Goal: Task Accomplishment & Management: Use online tool/utility

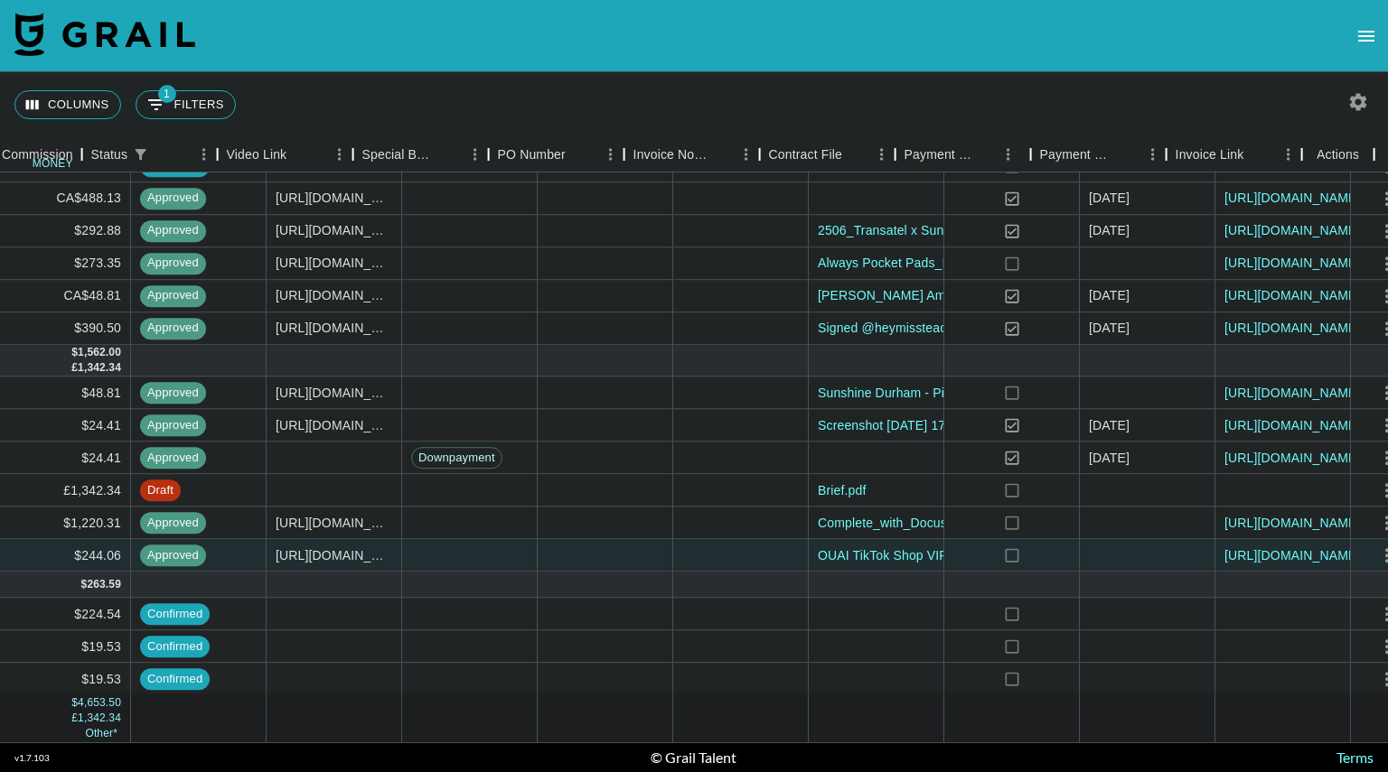
scroll to position [359, 1512]
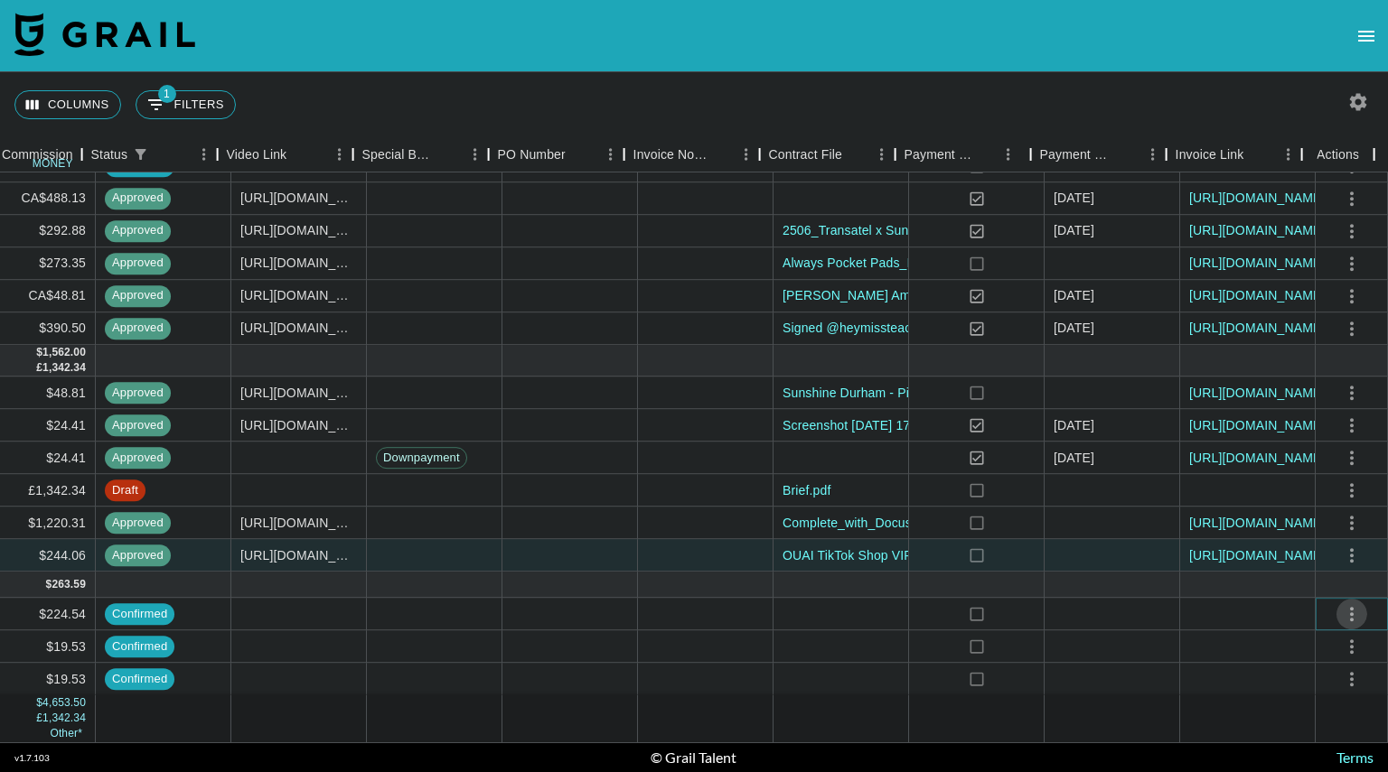
click at [1341, 603] on icon "select merge strategy" at bounding box center [1352, 614] width 22 height 22
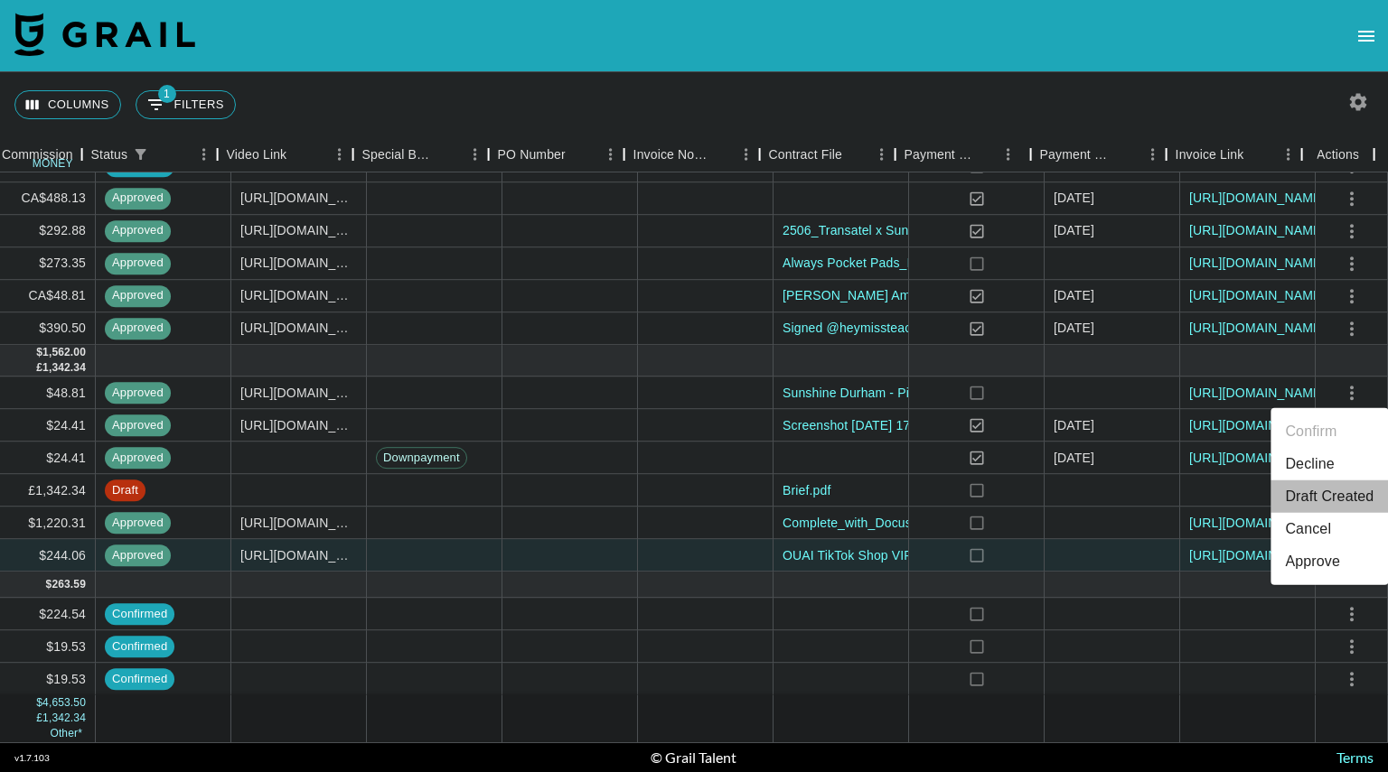
click at [1313, 494] on li "Draft Created" at bounding box center [1328, 497] width 117 height 33
click at [1341, 636] on icon "select merge strategy" at bounding box center [1352, 647] width 22 height 22
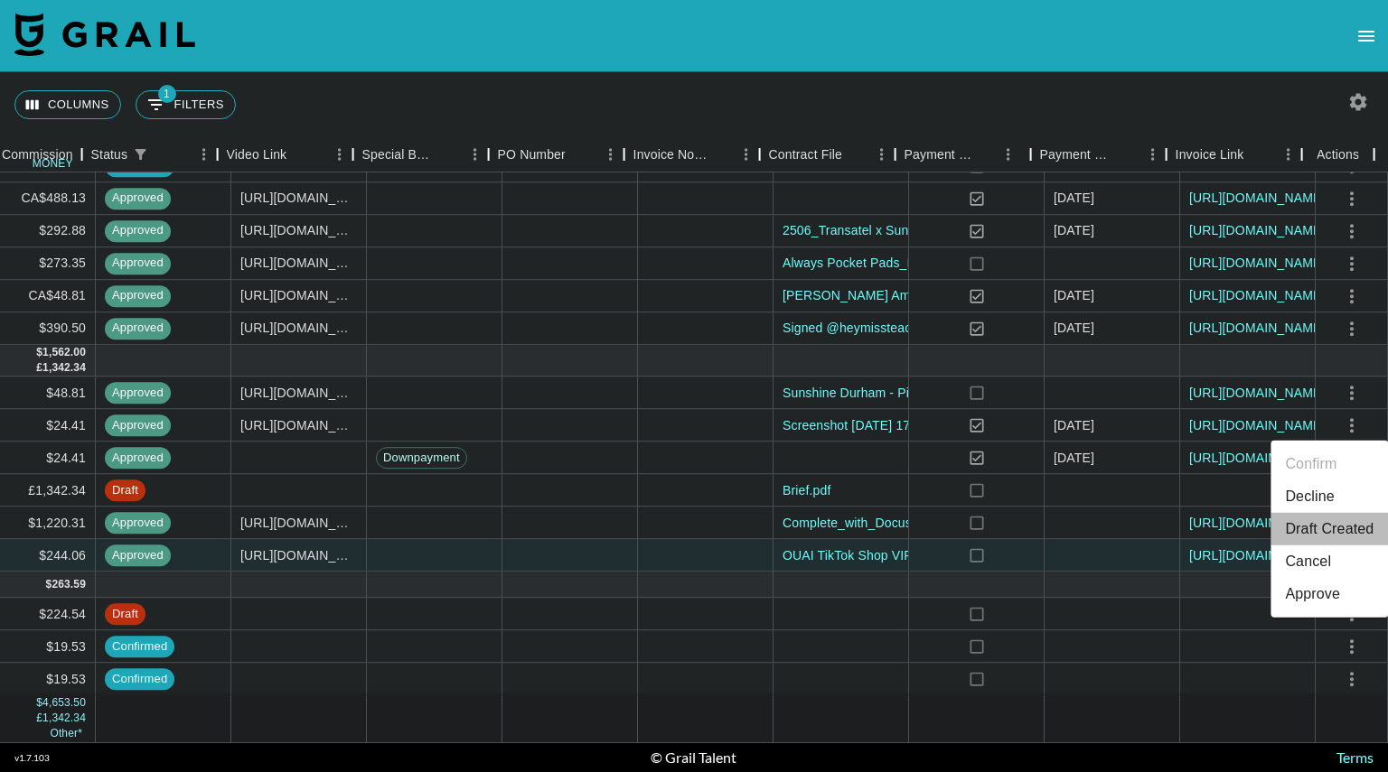
click at [1327, 520] on li "Draft Created" at bounding box center [1328, 529] width 117 height 33
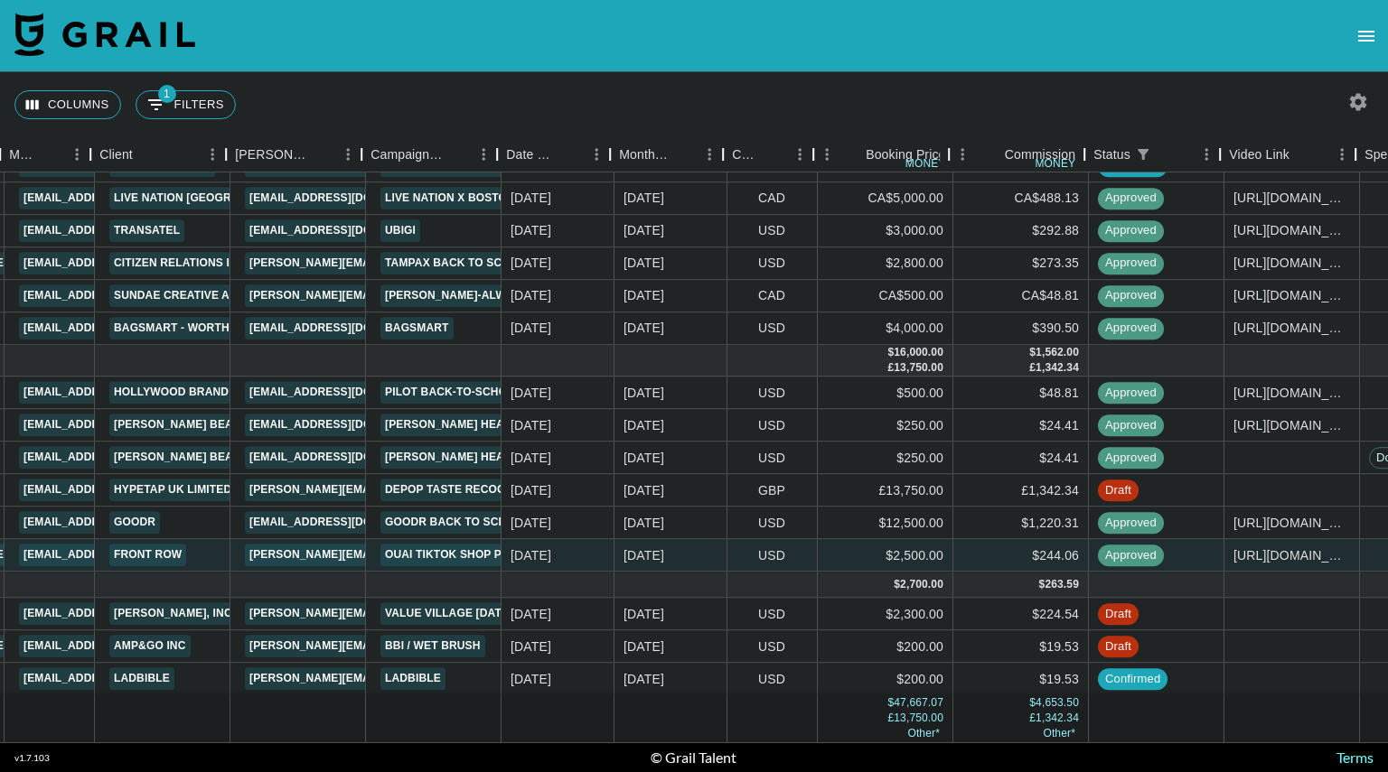
scroll to position [359, 505]
click at [416, 668] on link "LADbible" at bounding box center [413, 679] width 65 height 23
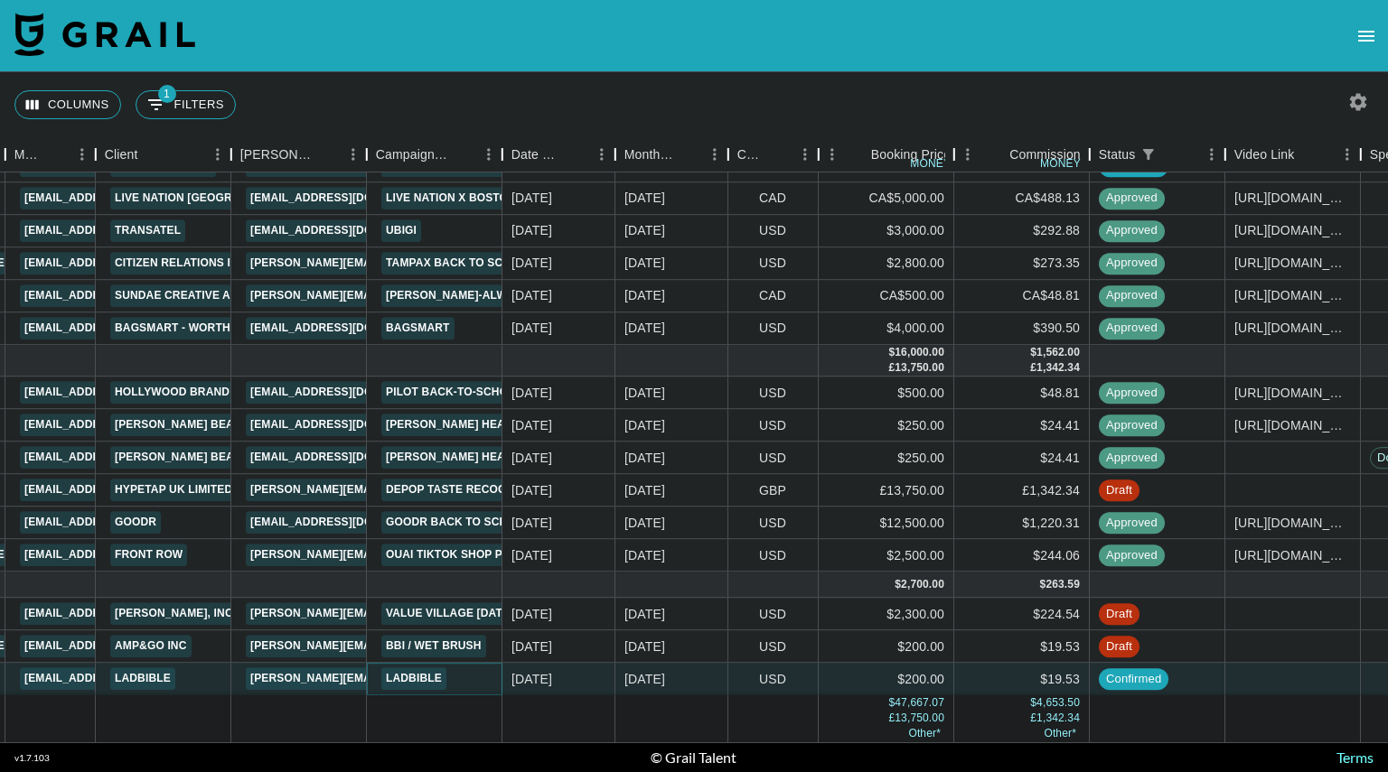
click at [420, 668] on link "LADbible" at bounding box center [413, 679] width 65 height 23
click at [136, 670] on link "LADBIBLE" at bounding box center [142, 679] width 65 height 23
click at [756, 672] on div "USD" at bounding box center [773, 680] width 90 height 33
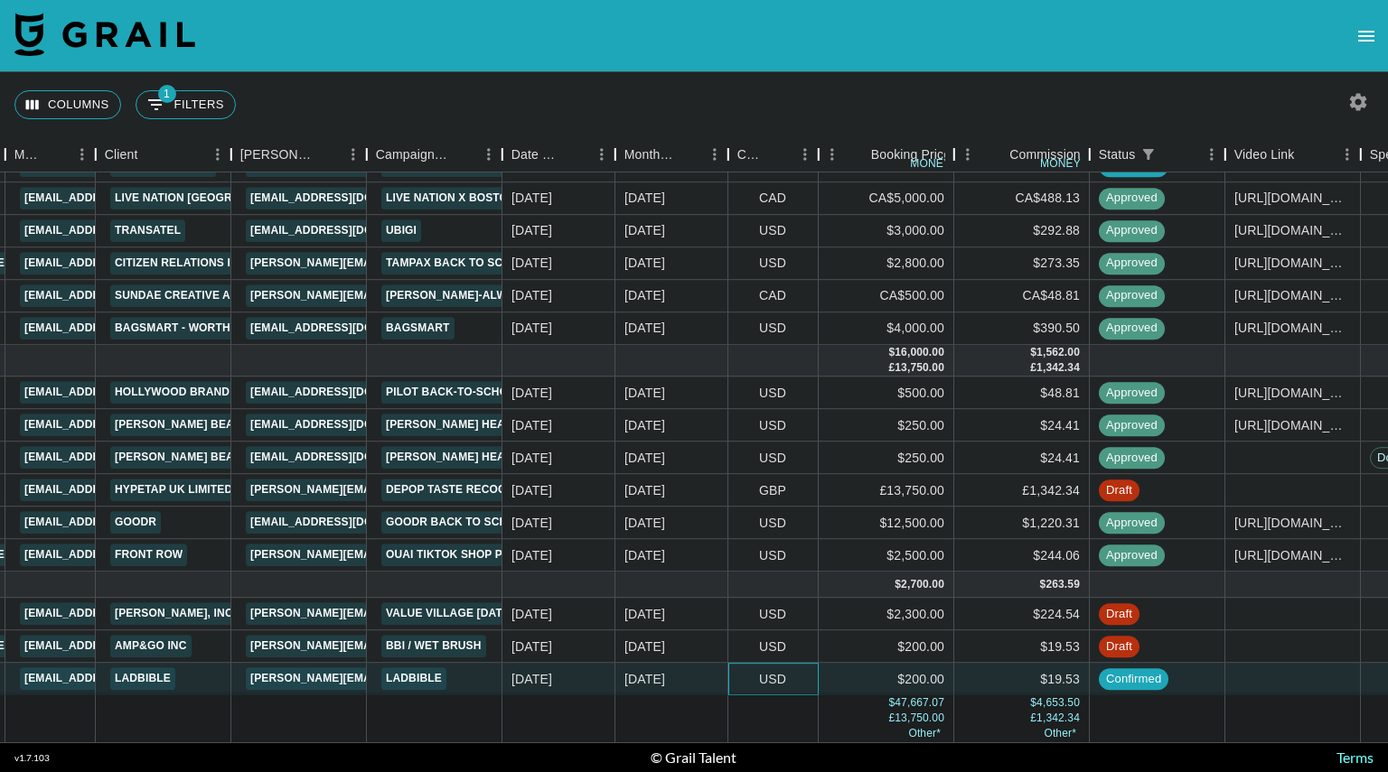
click at [756, 672] on div "USD" at bounding box center [773, 680] width 90 height 33
click at [898, 664] on div "$200.00" at bounding box center [886, 680] width 136 height 33
click at [898, 672] on input "200" at bounding box center [885, 679] width 133 height 14
click at [783, 664] on div "USD" at bounding box center [773, 680] width 90 height 33
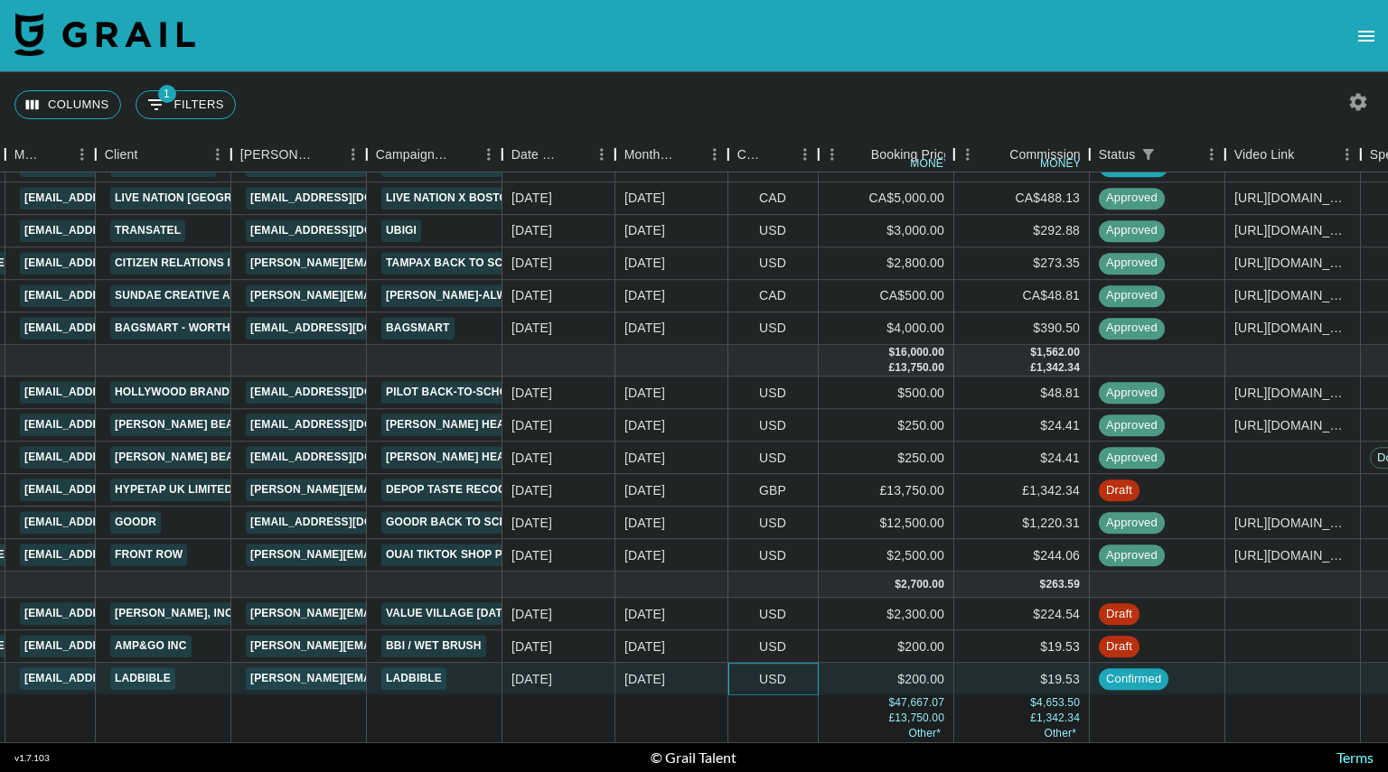
click at [783, 664] on div "USD" at bounding box center [773, 680] width 90 height 33
click at [769, 664] on div "USD" at bounding box center [773, 680] width 90 height 33
drag, startPoint x: 769, startPoint y: 664, endPoint x: 732, endPoint y: 664, distance: 37.0
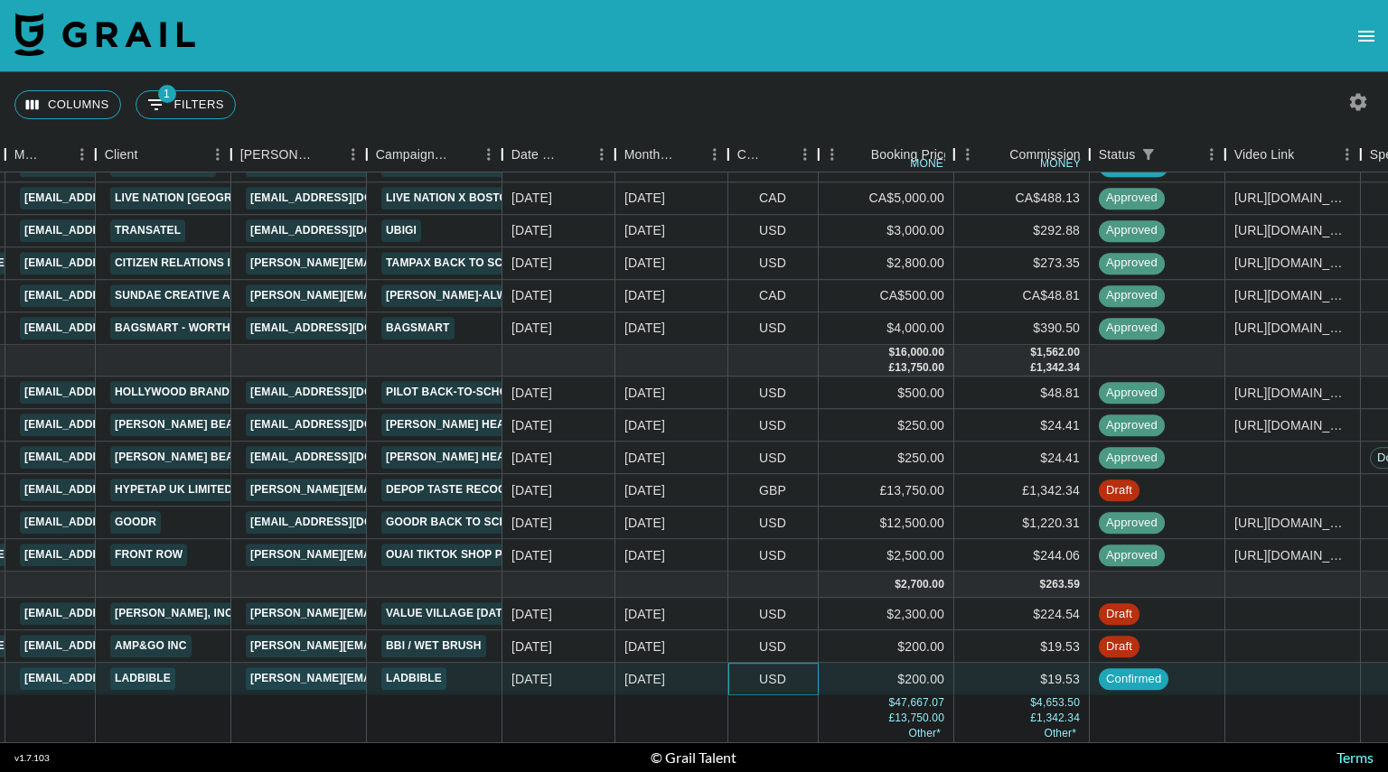
click at [732, 664] on div "USD" at bounding box center [773, 680] width 90 height 33
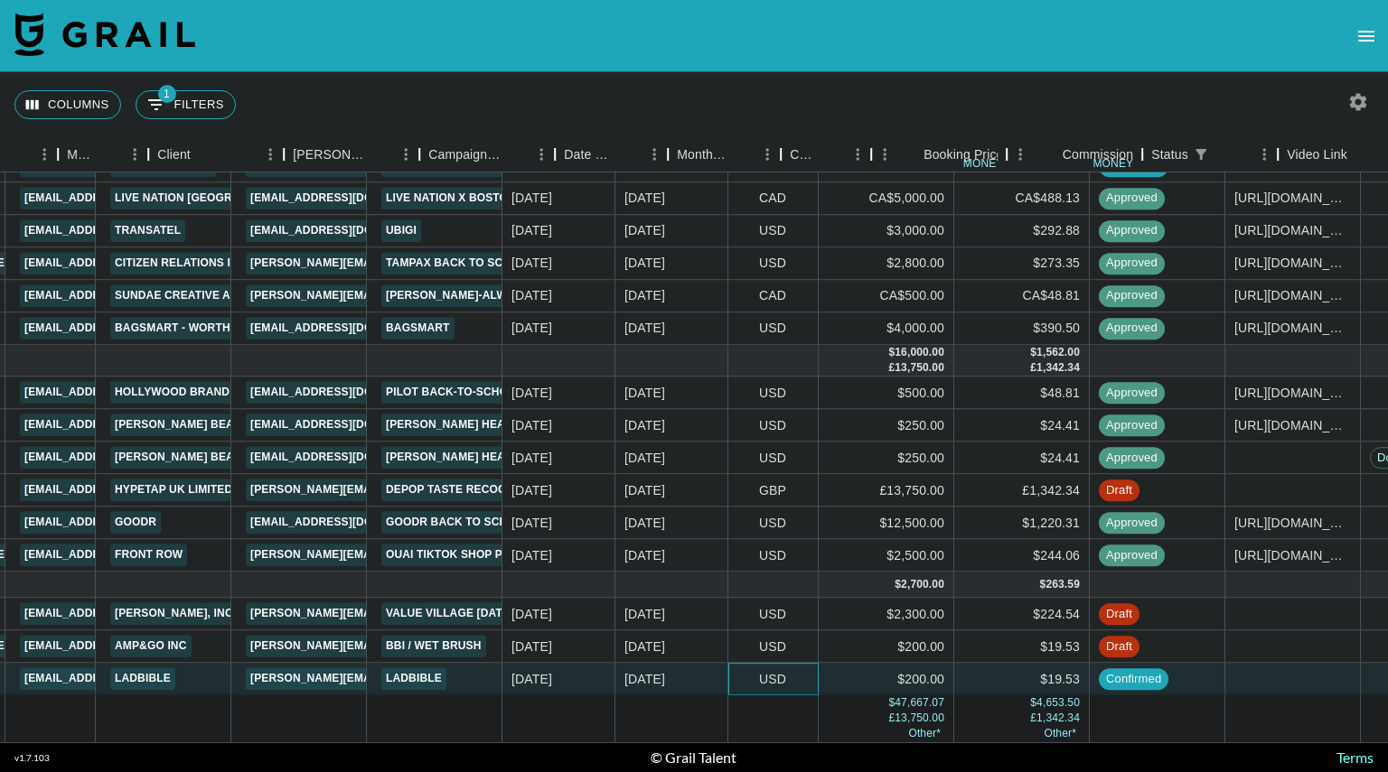
scroll to position [359, 0]
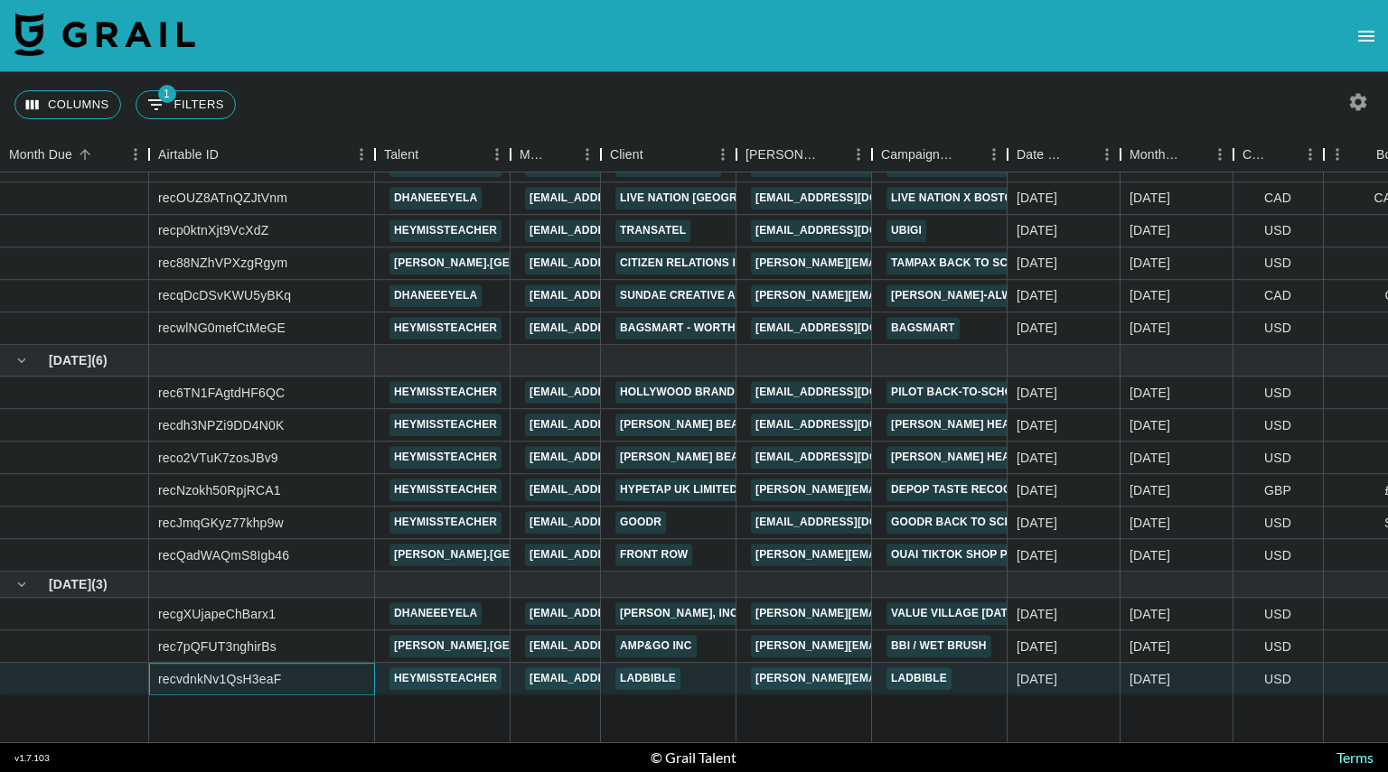
click at [238, 670] on div "recvdnkNv1QsH3eaF" at bounding box center [219, 679] width 123 height 18
copy div "recvdnkNv1QsH3eaF"
click at [1265, 664] on div "USD" at bounding box center [1278, 680] width 90 height 33
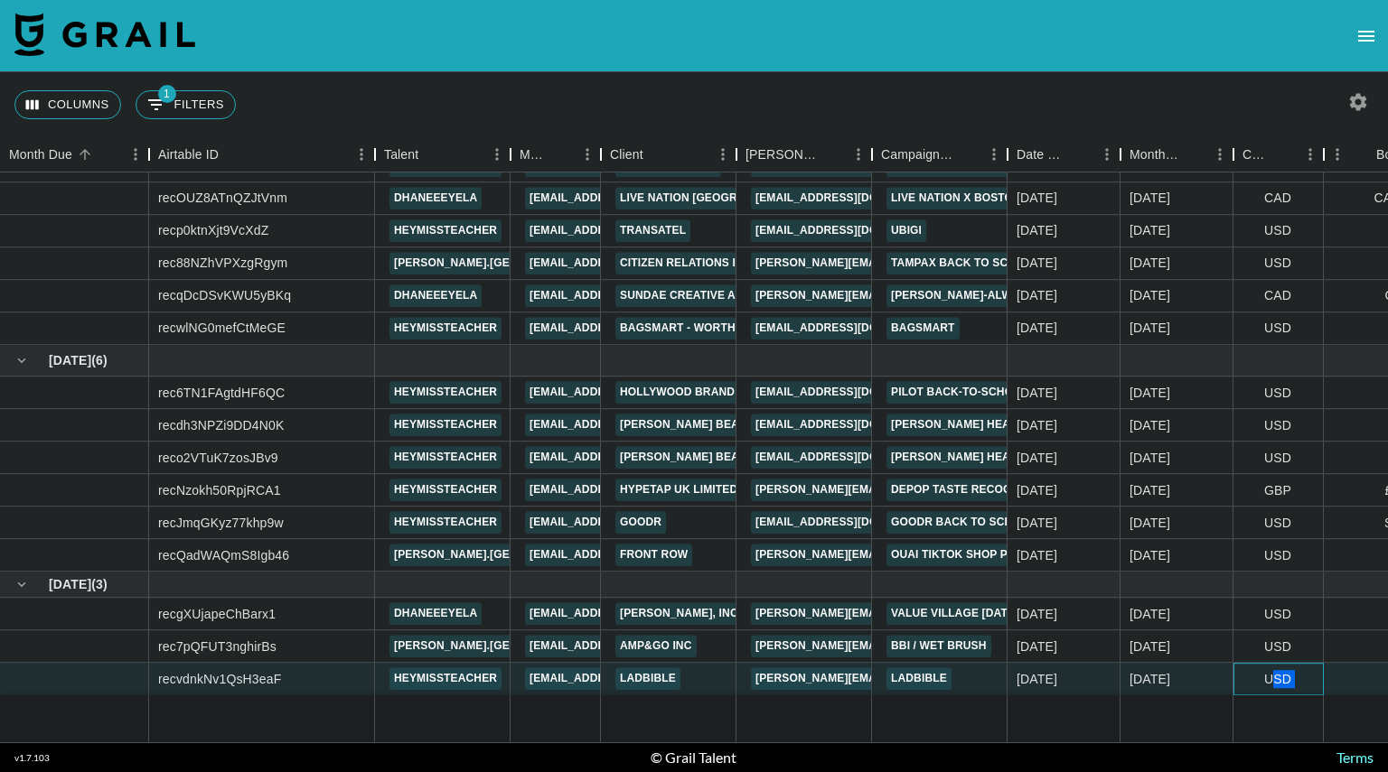
click at [1265, 664] on div "USD" at bounding box center [1278, 680] width 90 height 33
click at [1247, 672] on span at bounding box center [1249, 679] width 14 height 14
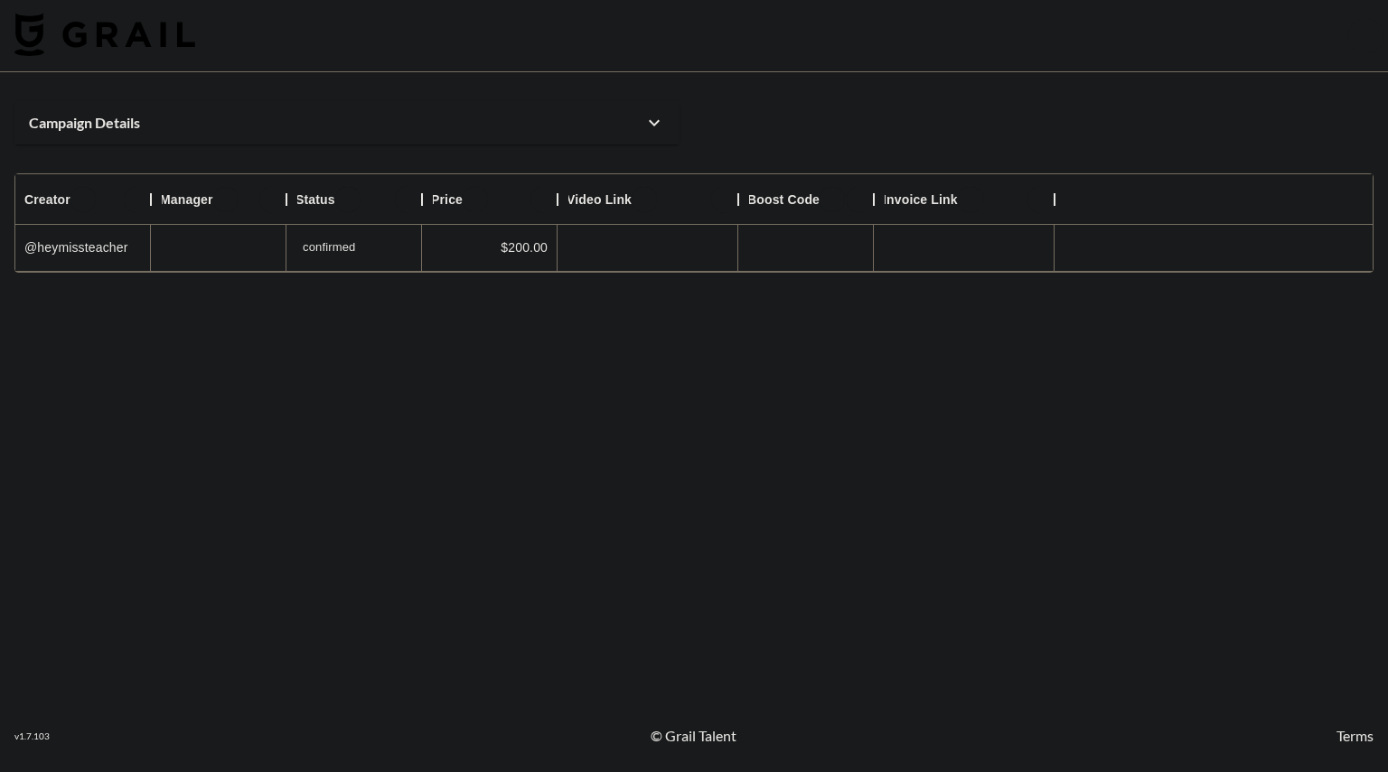
click at [650, 121] on icon at bounding box center [654, 123] width 11 height 6
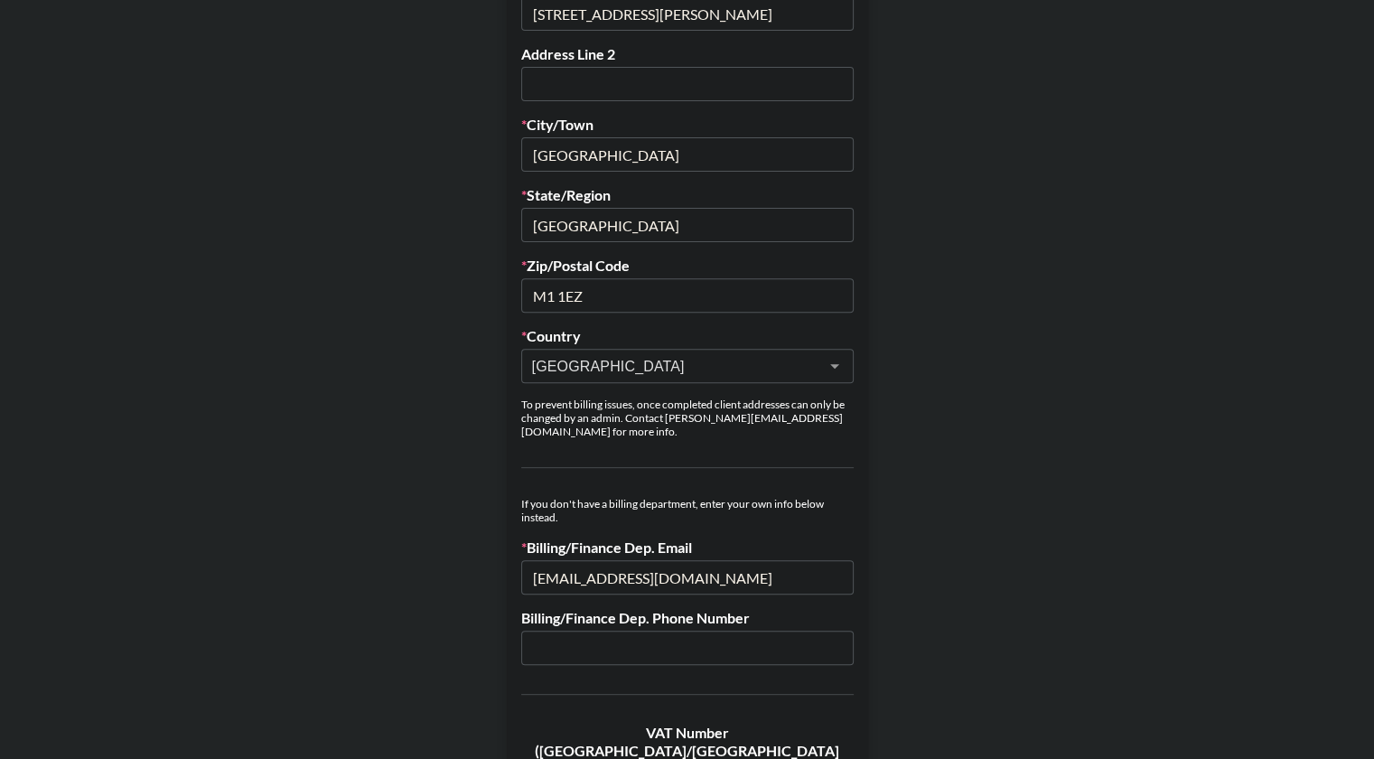
scroll to position [603, 0]
